Goal: Entertainment & Leisure: Consume media (video, audio)

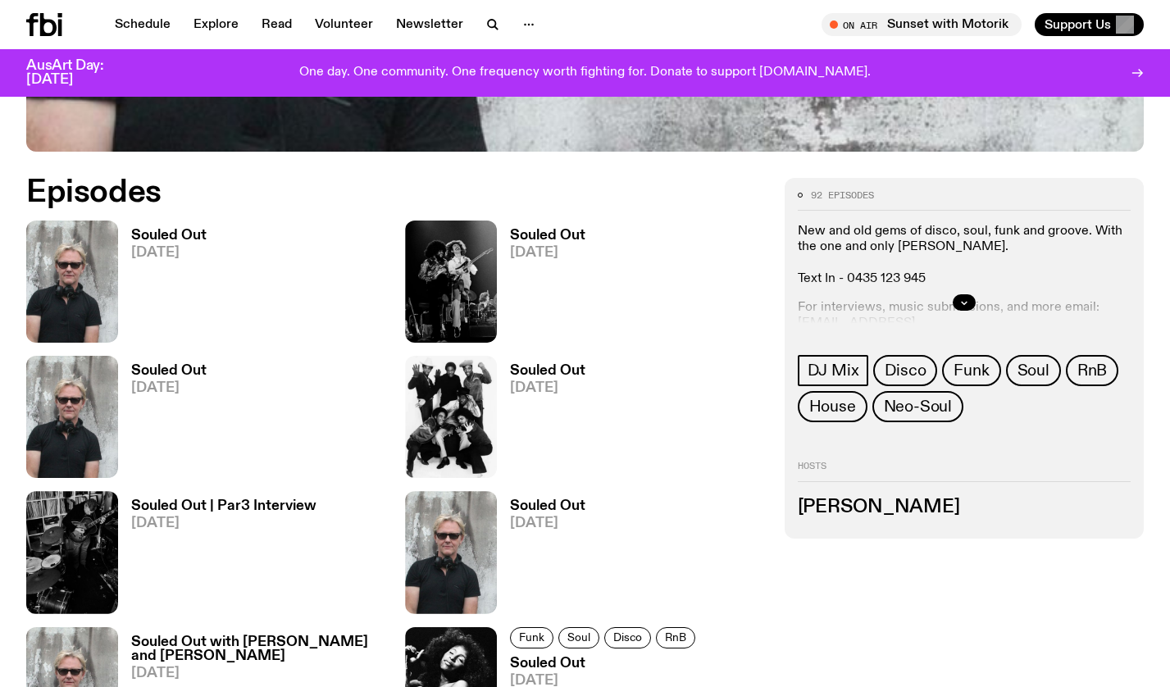
scroll to position [713, 0]
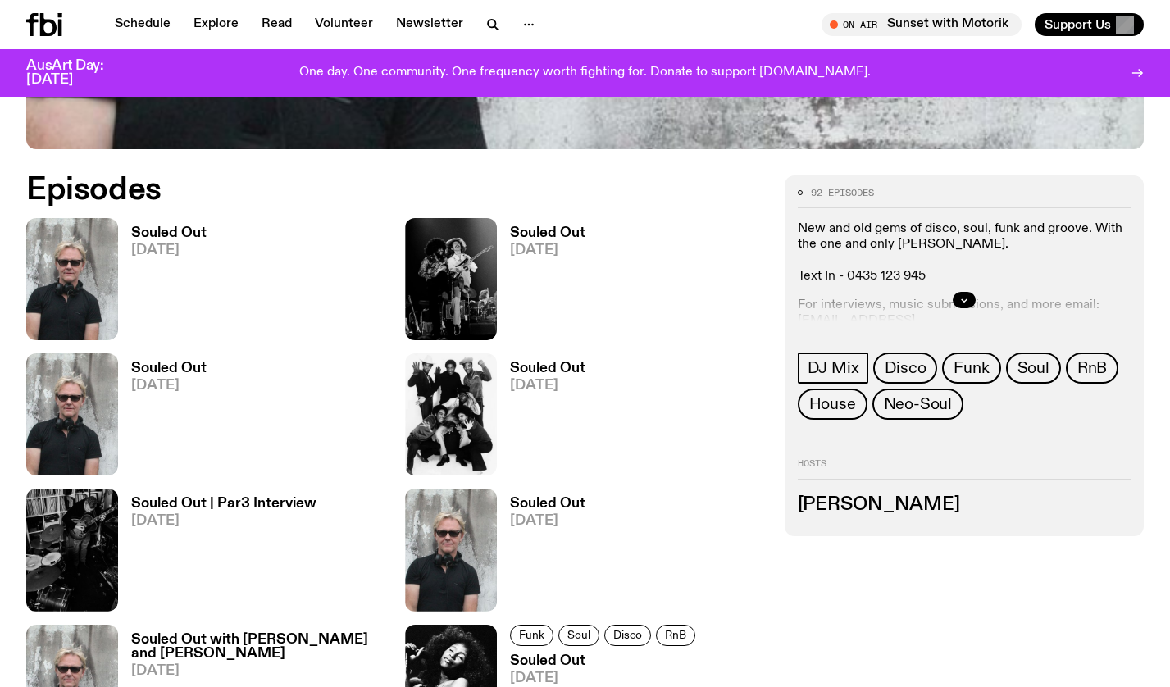
click at [90, 280] on img at bounding box center [72, 279] width 92 height 122
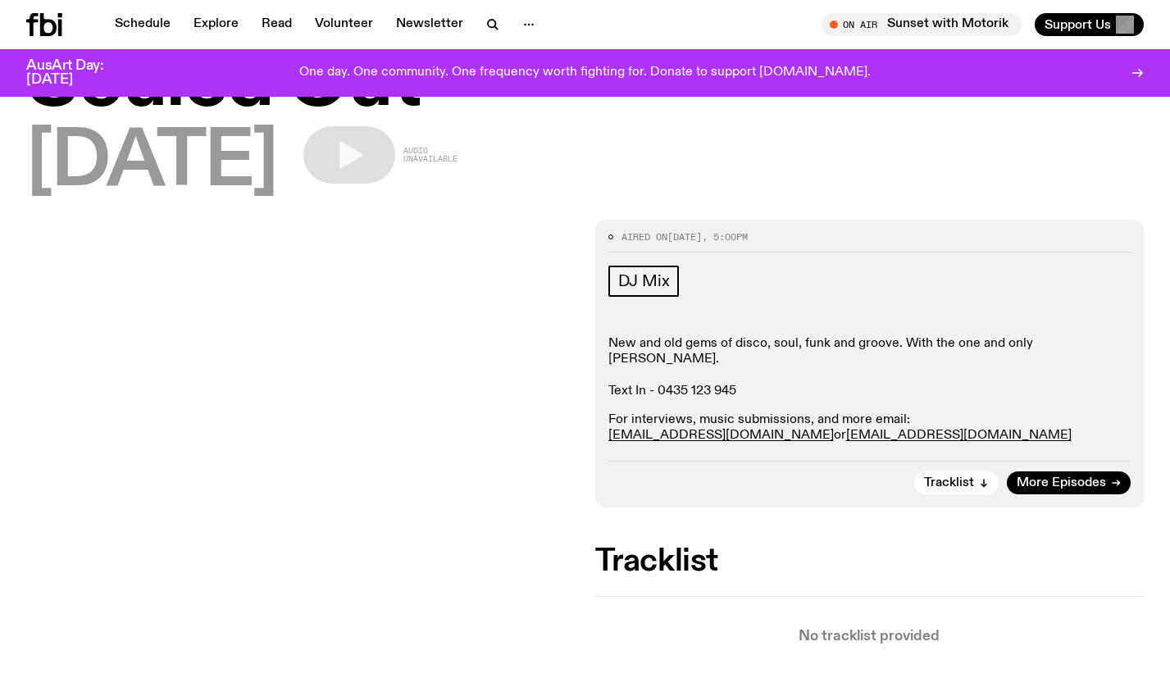
scroll to position [106, 0]
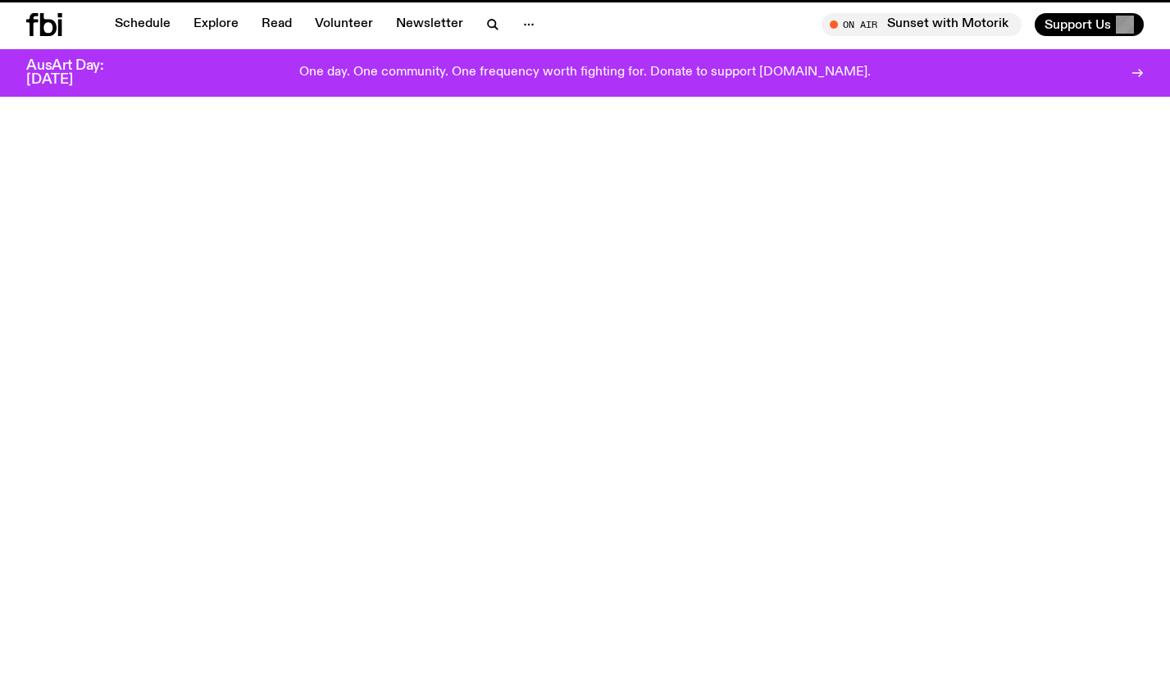
scroll to position [713, 0]
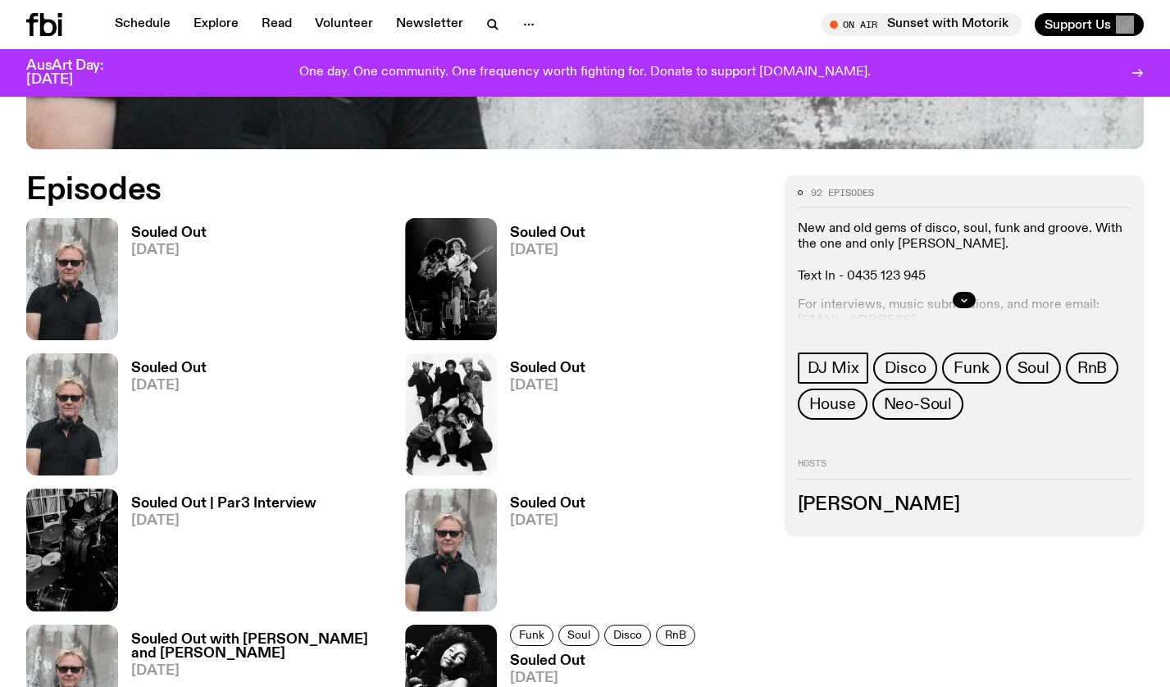
click at [171, 371] on h3 "Souled Out" at bounding box center [168, 369] width 75 height 14
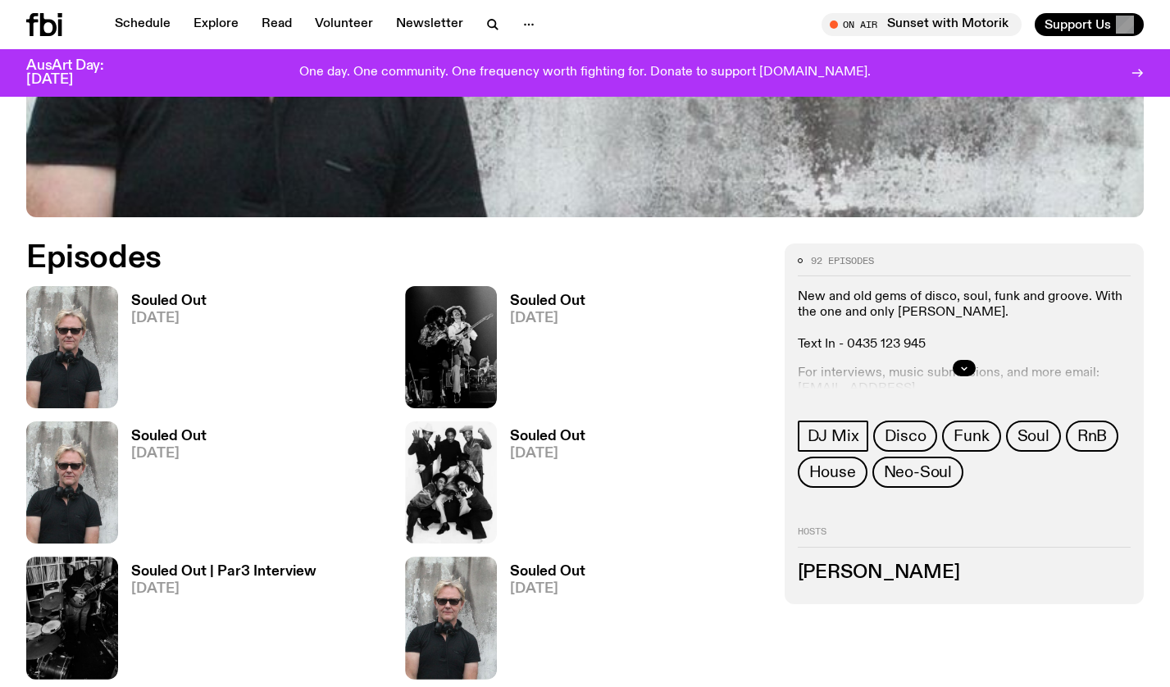
scroll to position [489, 0]
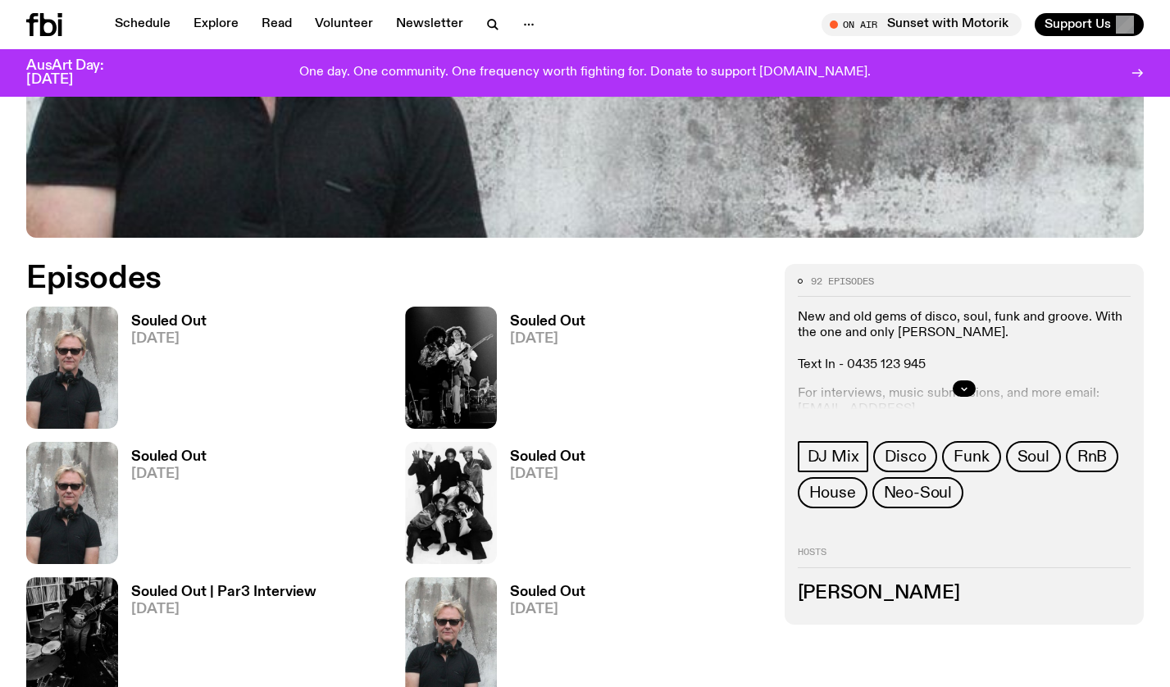
scroll to position [627, 0]
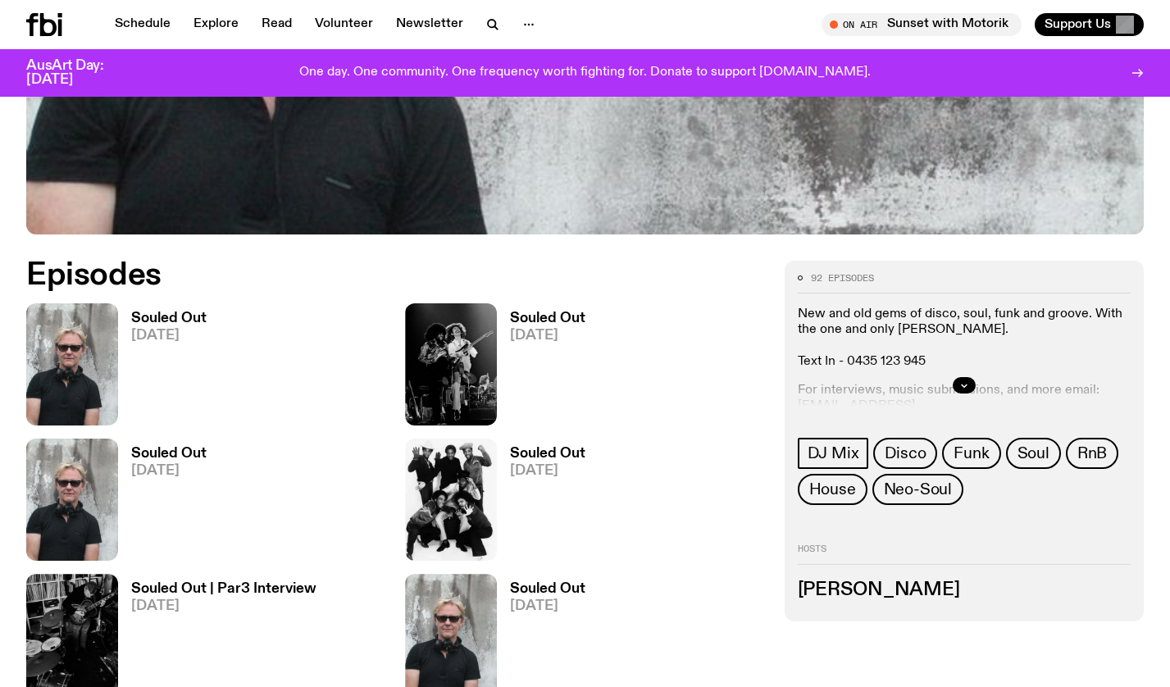
click at [174, 321] on h3 "Souled Out" at bounding box center [168, 319] width 75 height 14
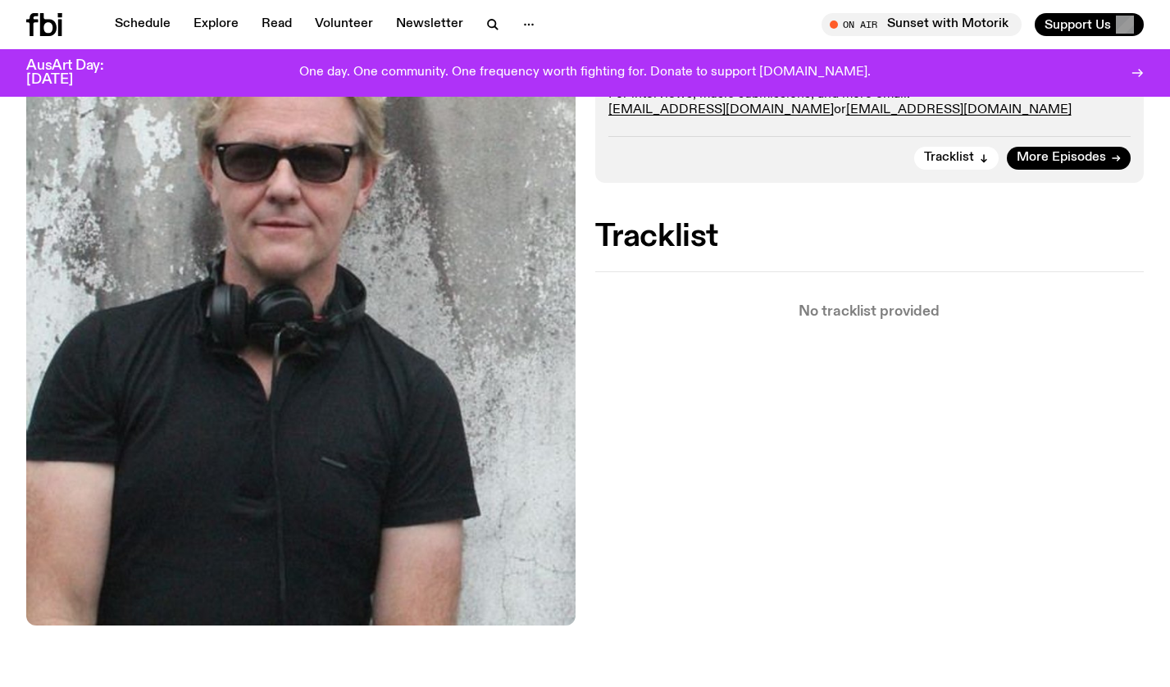
scroll to position [423, 0]
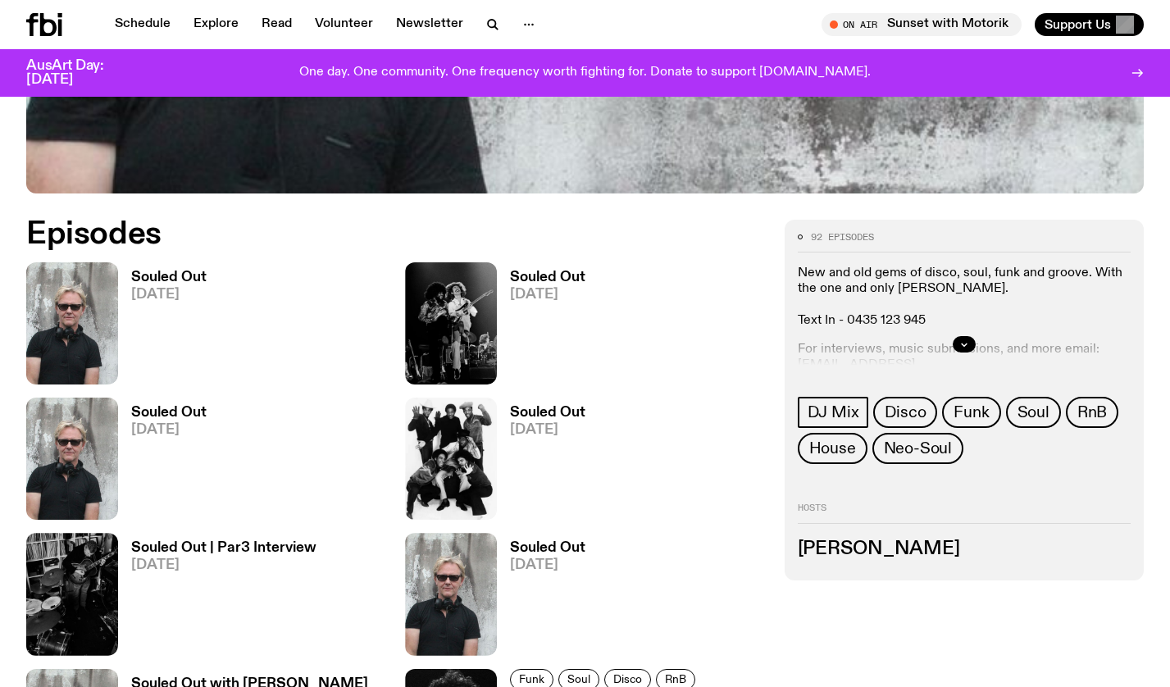
scroll to position [698, 0]
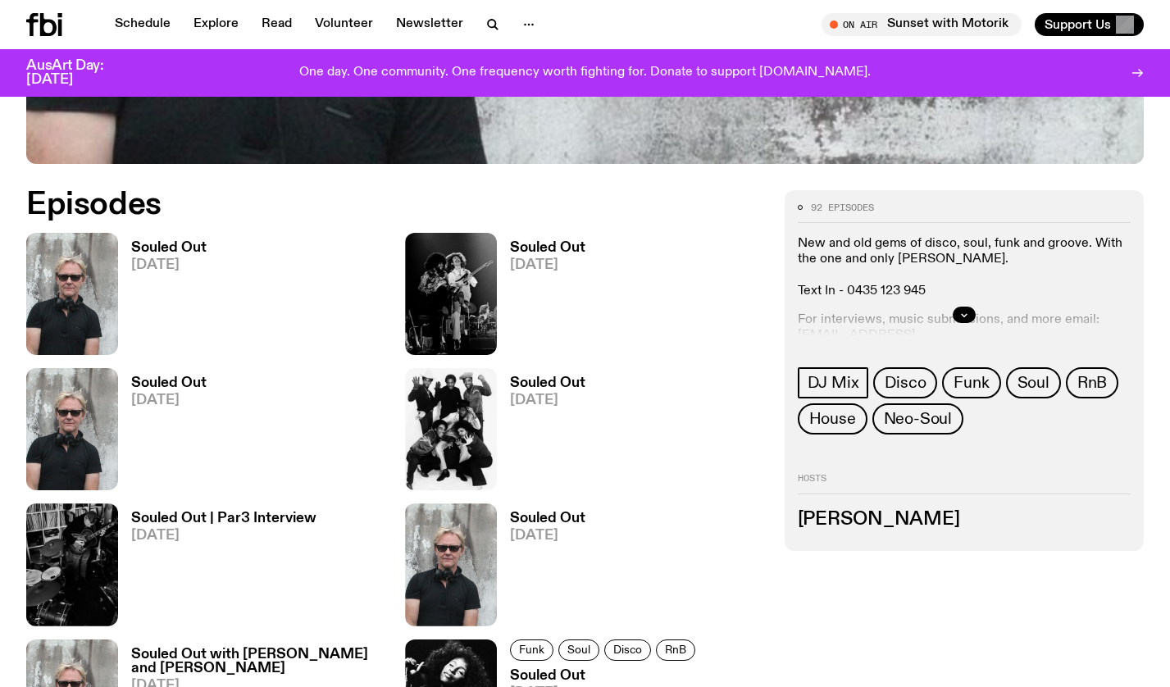
click at [153, 385] on h3 "Souled Out" at bounding box center [168, 383] width 75 height 14
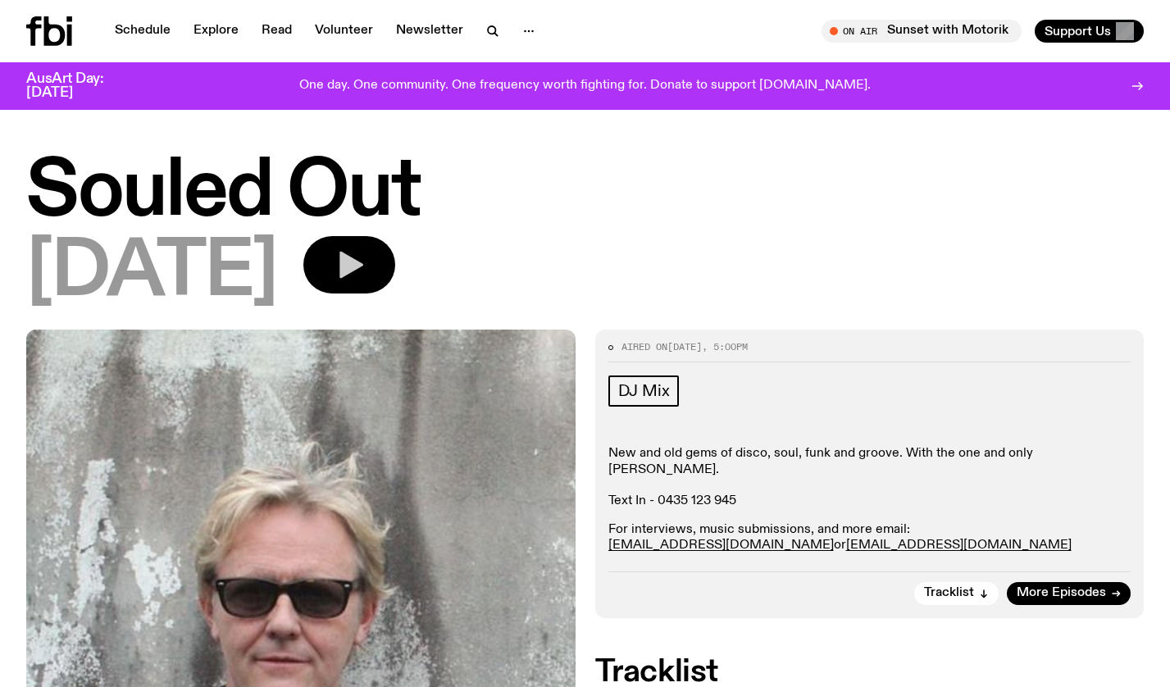
click at [395, 257] on button "button" at bounding box center [349, 264] width 92 height 57
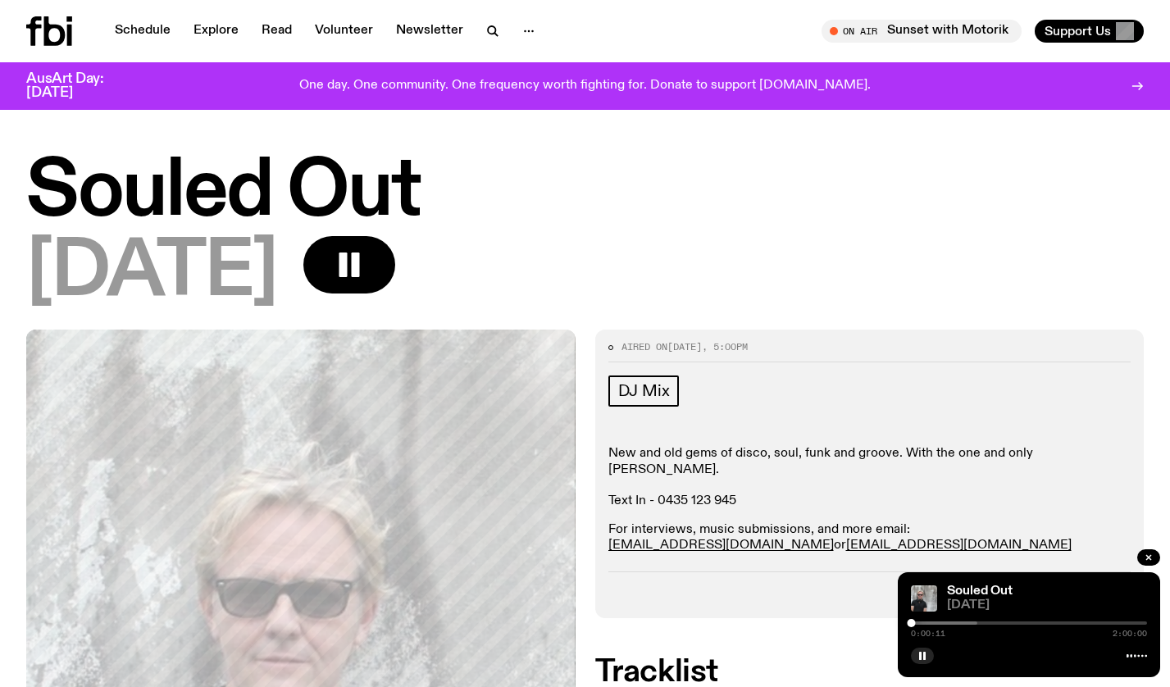
drag, startPoint x: 819, startPoint y: 34, endPoint x: 819, endPoint y: 11, distance: 23.0
click at [819, 11] on div "Schedule Explore Read Volunteer Newsletter On Air Sunset with Motorik Tune in l…" at bounding box center [585, 31] width 1170 height 62
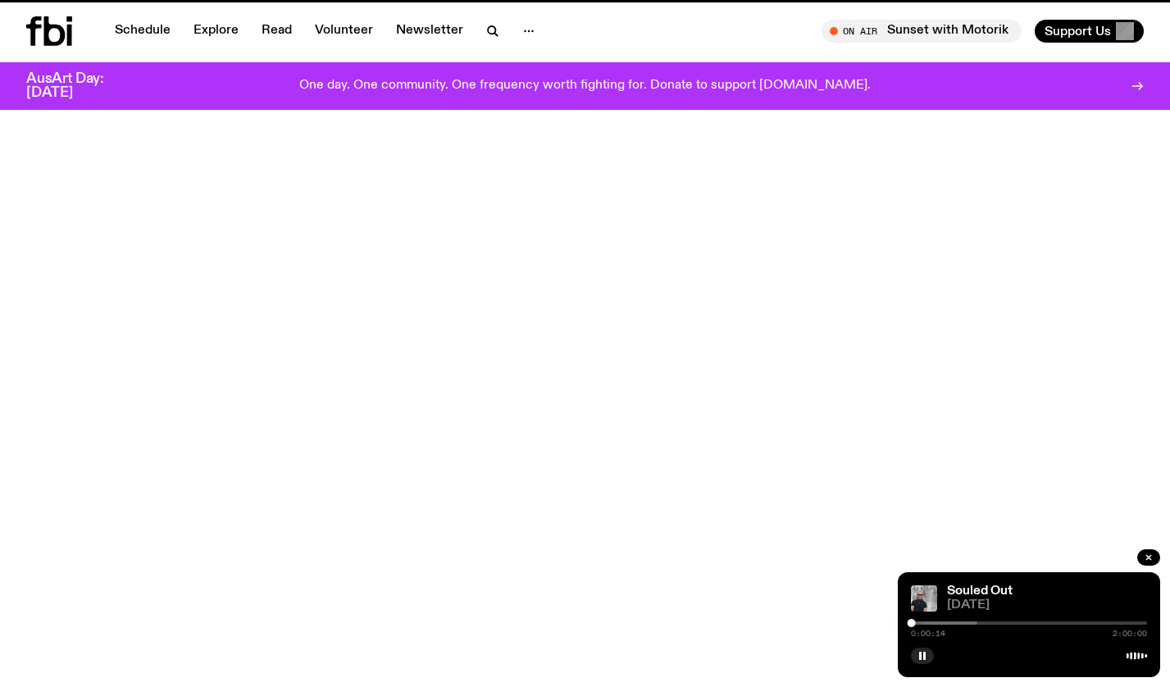
scroll to position [698, 0]
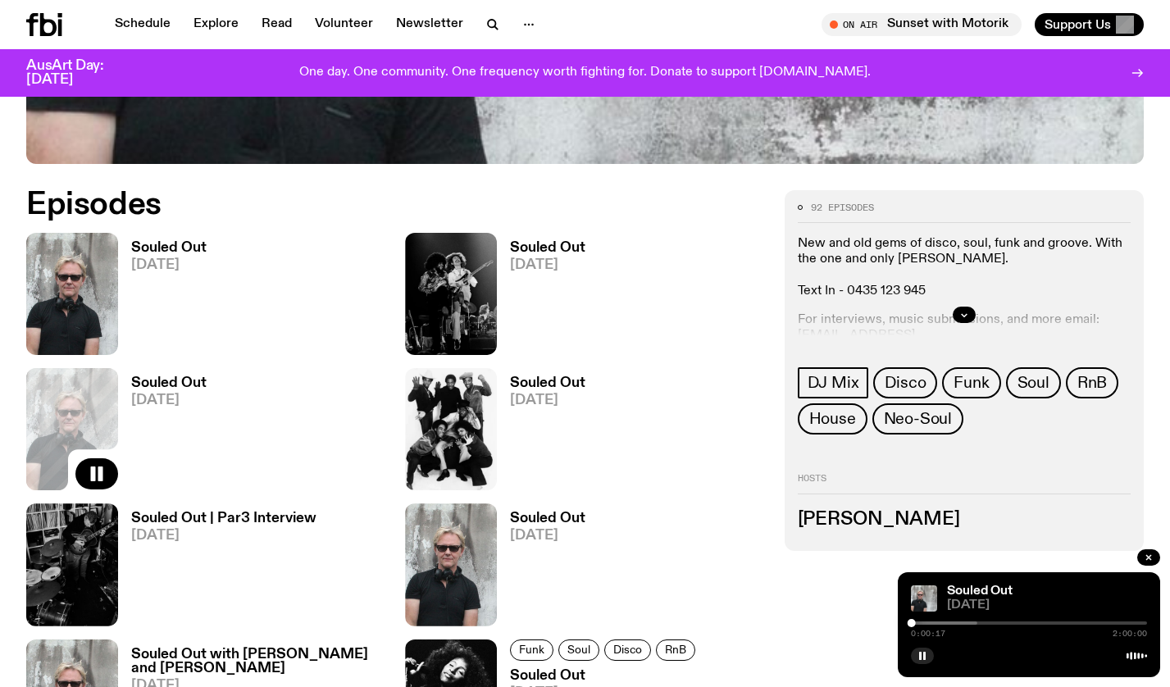
click at [533, 265] on span "[DATE]" at bounding box center [547, 265] width 75 height 14
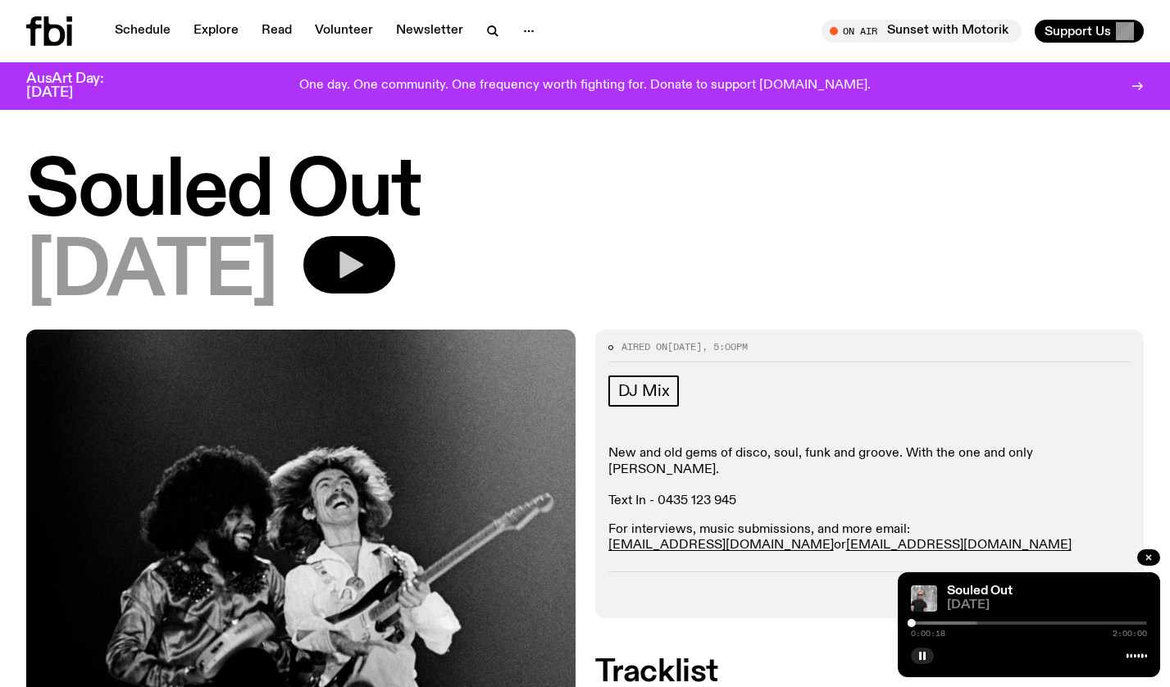
click at [366, 271] on icon "button" at bounding box center [349, 264] width 33 height 33
